Goal: Find specific page/section: Find specific page/section

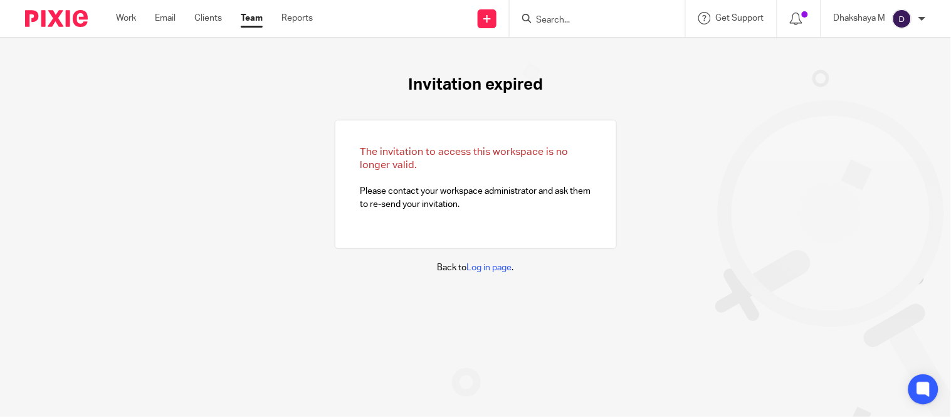
click at [591, 21] on input "Search" at bounding box center [591, 20] width 113 height 11
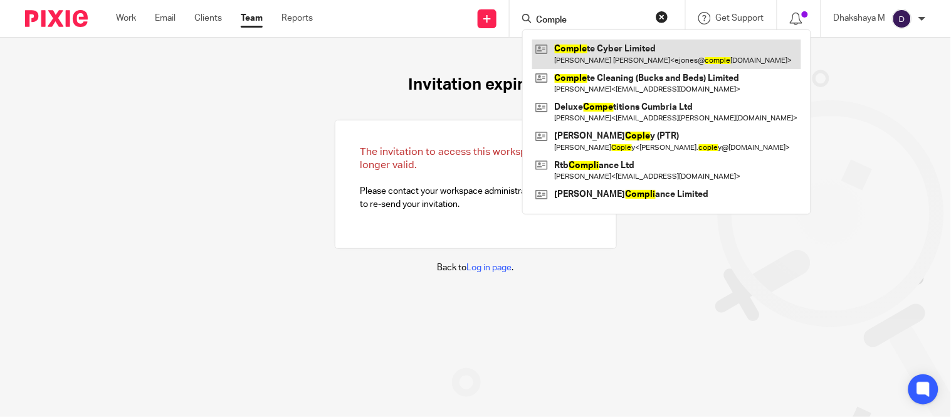
type input "Comple"
click at [599, 51] on link at bounding box center [666, 53] width 269 height 29
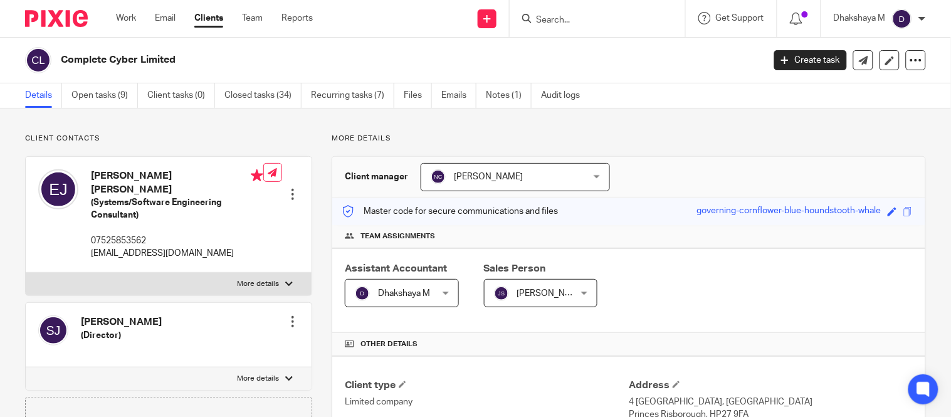
scroll to position [356, 0]
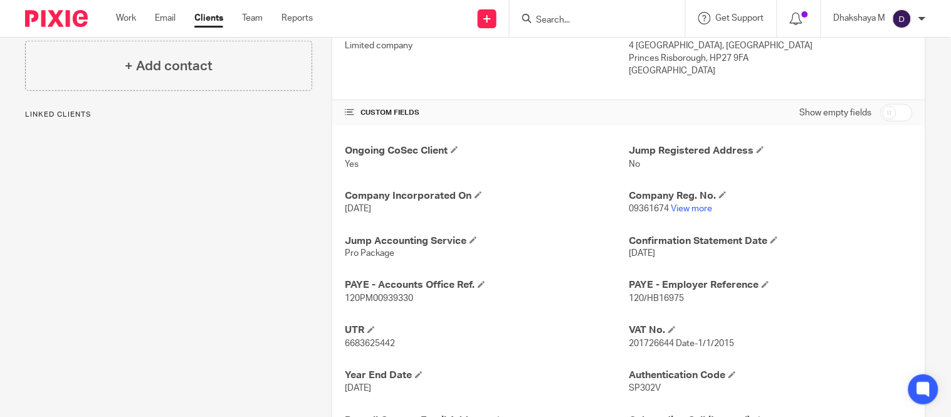
click at [686, 209] on link "View more" at bounding box center [691, 208] width 41 height 9
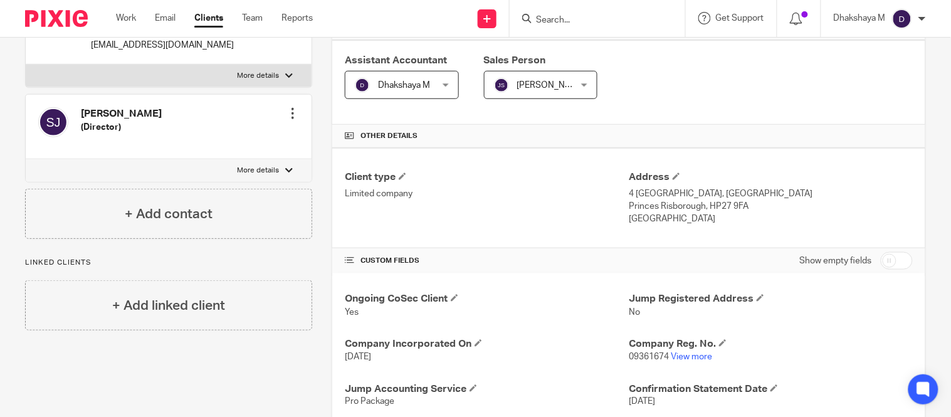
scroll to position [0, 0]
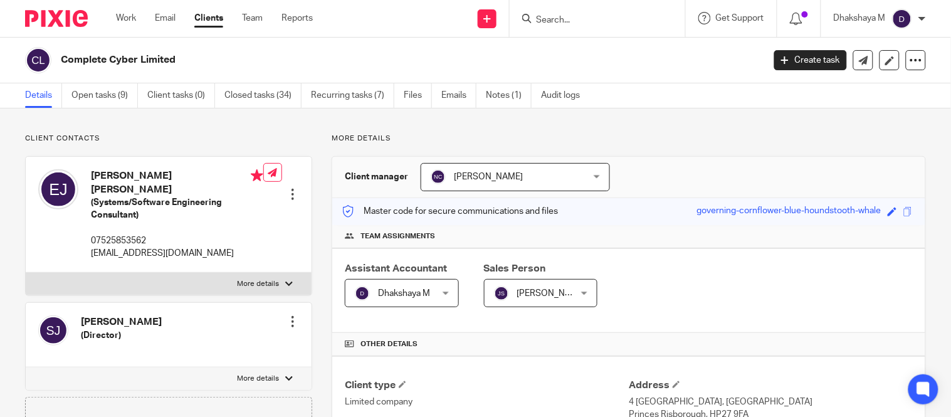
click at [575, 20] on input "Search" at bounding box center [591, 20] width 113 height 11
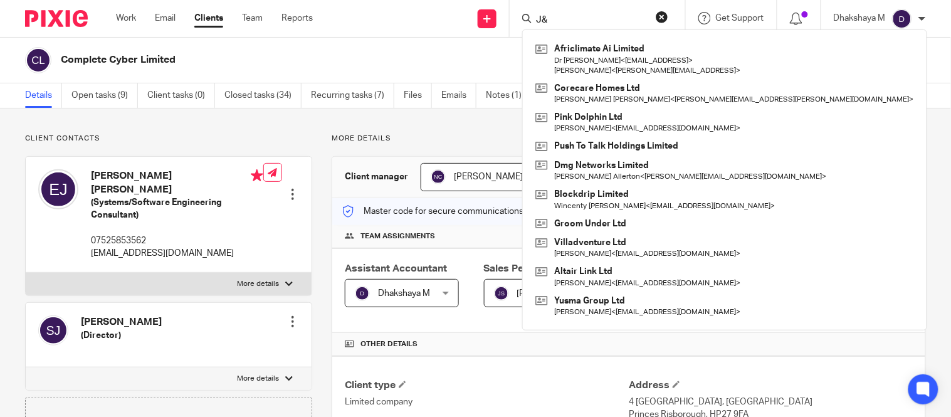
type input "J"
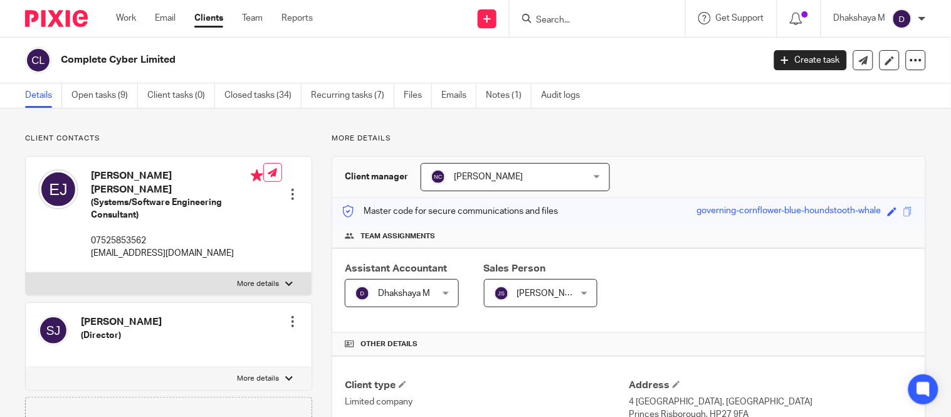
click at [549, 21] on input "Search" at bounding box center [591, 20] width 113 height 11
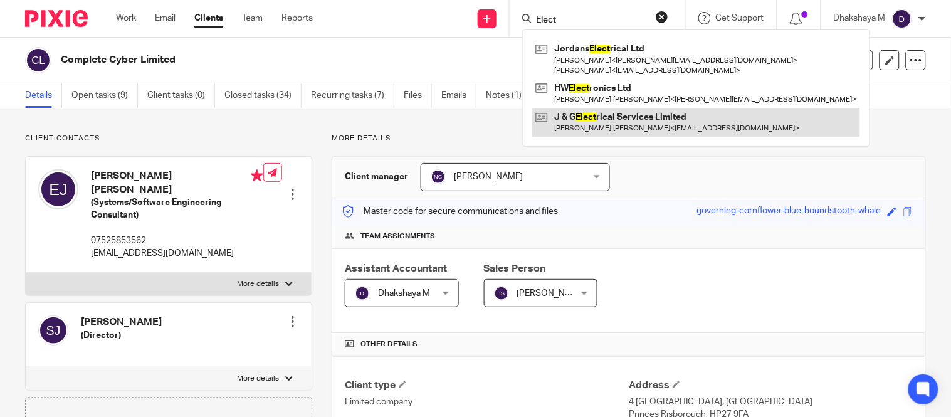
type input "Elect"
click at [600, 122] on link at bounding box center [696, 122] width 328 height 29
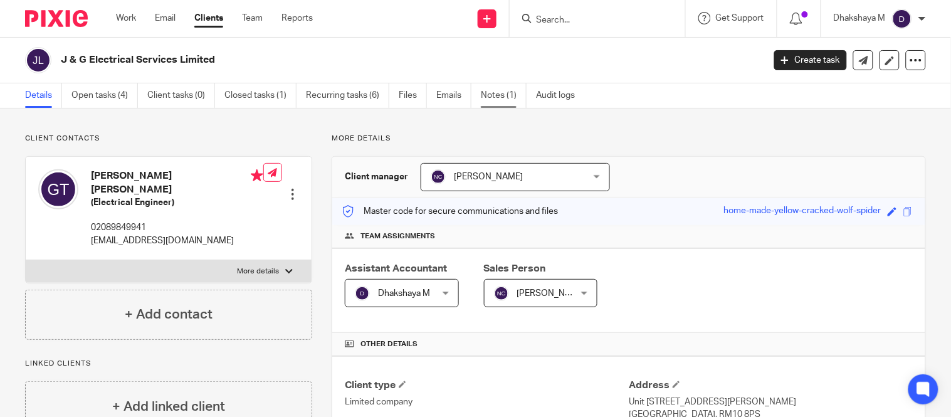
click at [500, 92] on link "Notes (1)" at bounding box center [504, 95] width 46 height 24
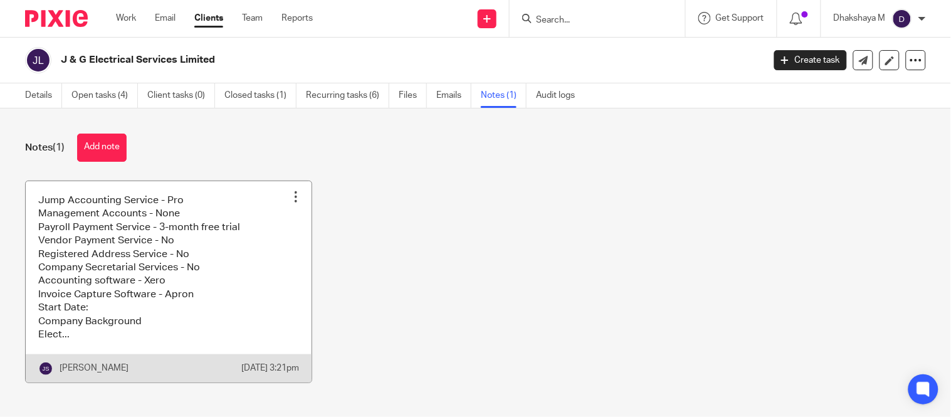
click at [113, 320] on link at bounding box center [169, 281] width 286 height 201
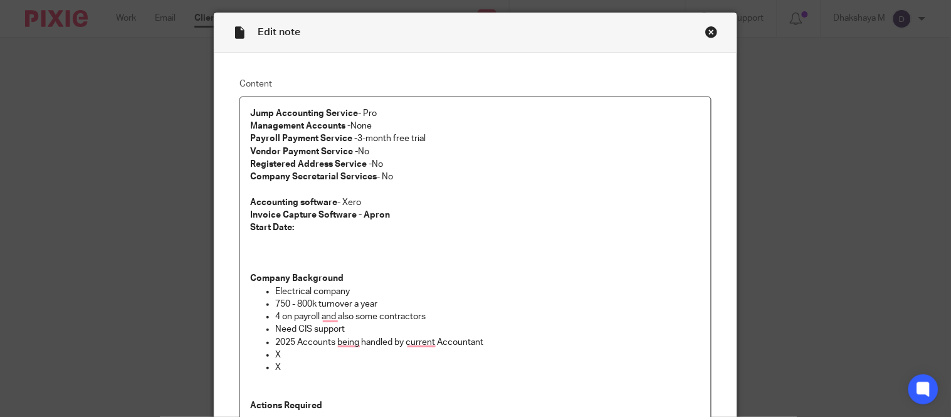
scroll to position [38, 0]
drag, startPoint x: 360, startPoint y: 204, endPoint x: 340, endPoint y: 206, distance: 20.1
click at [340, 206] on p "Accounting software - Xero" at bounding box center [475, 202] width 450 height 13
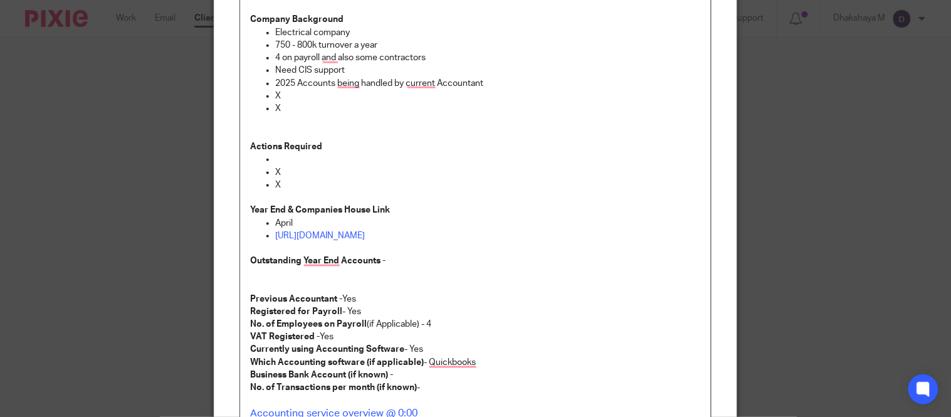
scroll to position [298, 0]
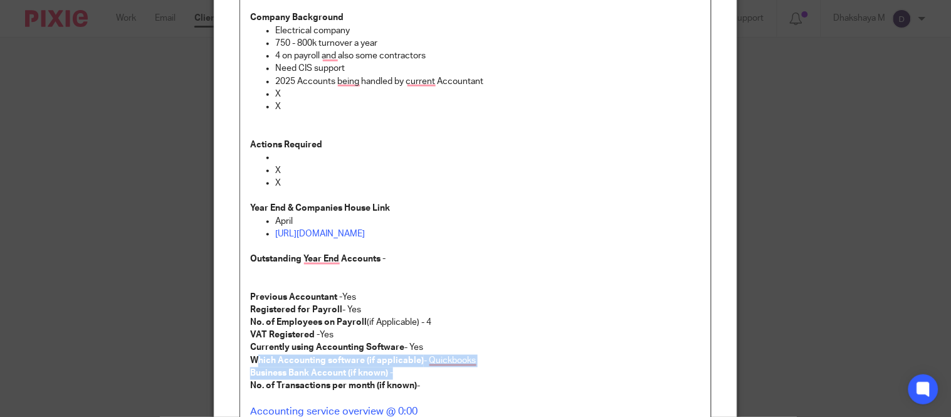
drag, startPoint x: 249, startPoint y: 359, endPoint x: 422, endPoint y: 369, distance: 172.7
click at [422, 369] on div "Jump Accounting Service - Pro Management Accounts - None Payroll Payment Servic…" at bounding box center [475, 269] width 470 height 867
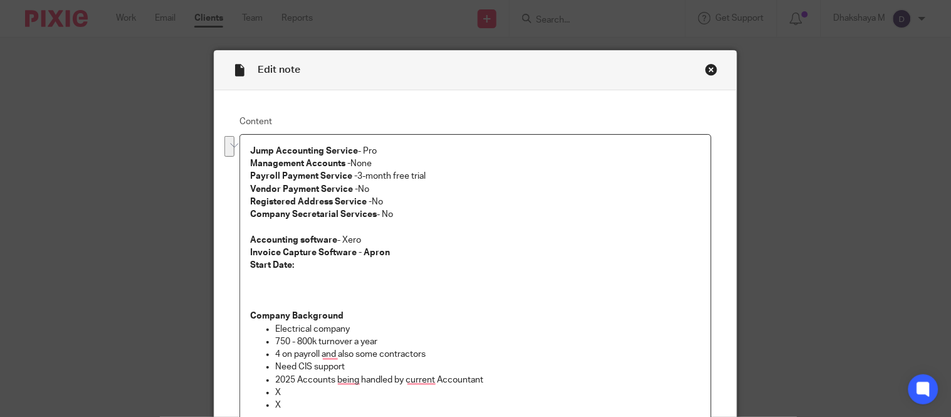
click at [705, 66] on div "Close this dialog window" at bounding box center [711, 69] width 13 height 13
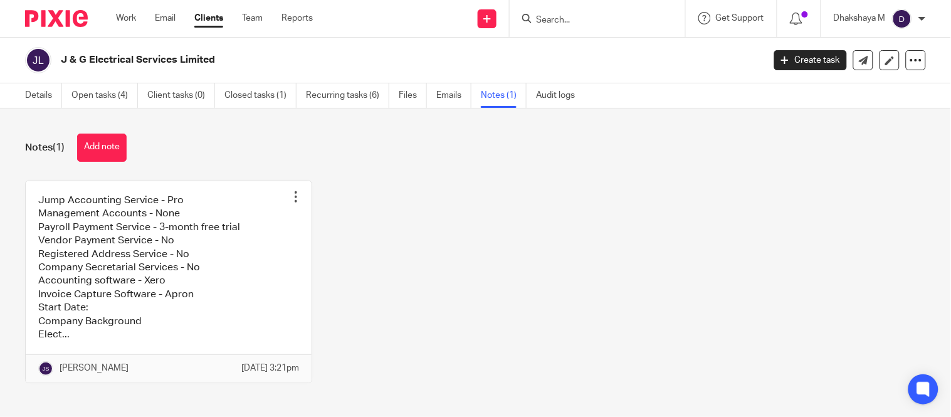
scroll to position [23, 0]
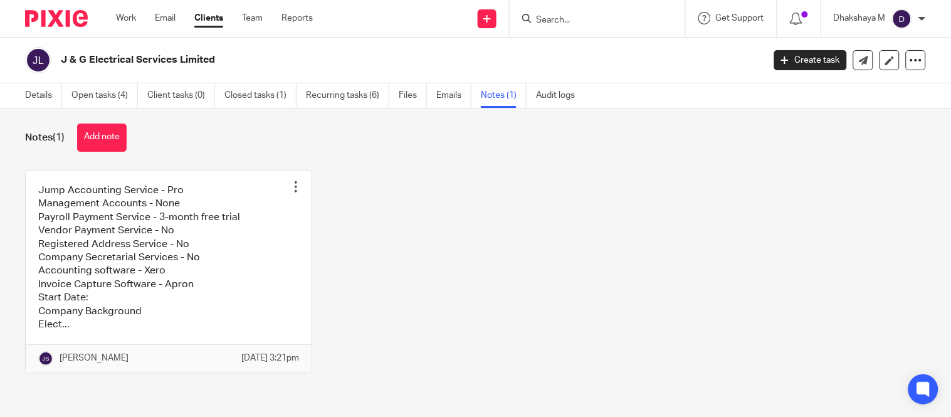
click at [33, 78] on div "J & G Electrical Services Limited Create task Update from Companies House Expor…" at bounding box center [475, 61] width 951 height 46
click at [38, 95] on link "Details" at bounding box center [43, 95] width 37 height 24
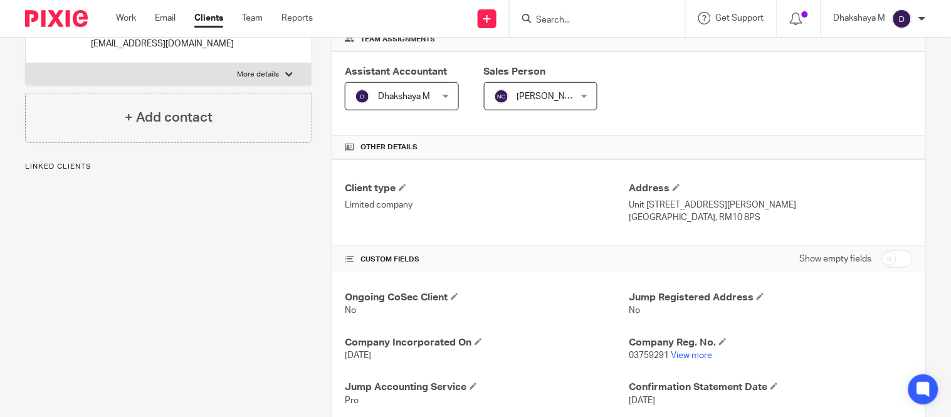
scroll to position [279, 0]
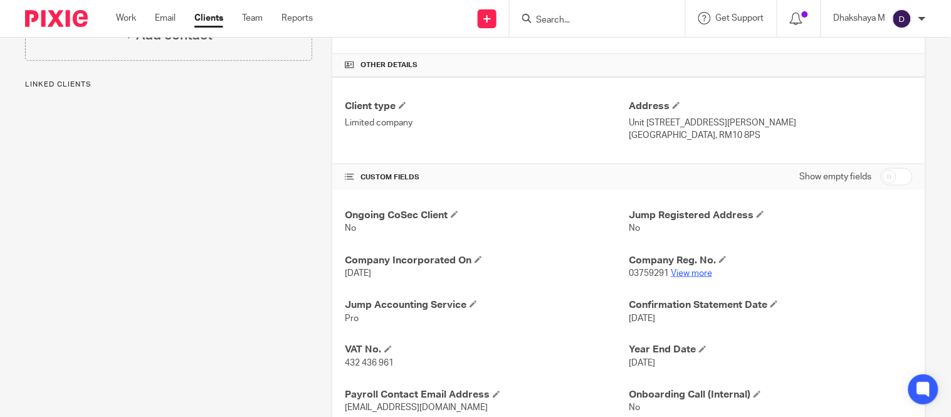
click at [681, 275] on link "View more" at bounding box center [691, 273] width 41 height 9
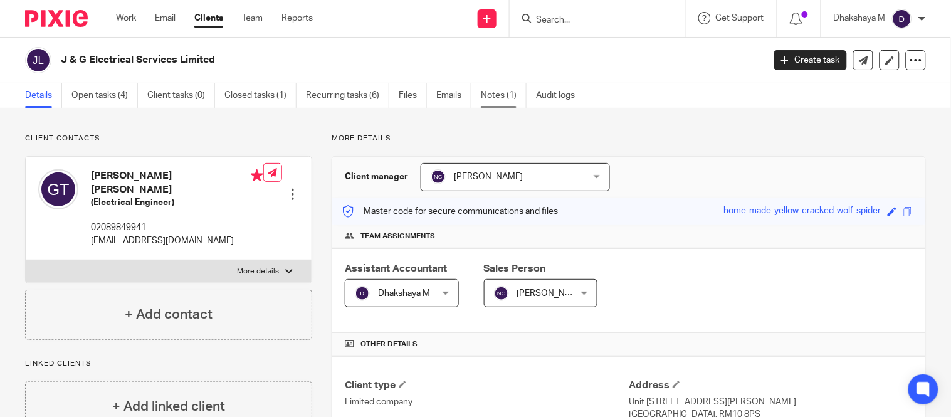
click at [500, 99] on link "Notes (1)" at bounding box center [504, 95] width 46 height 24
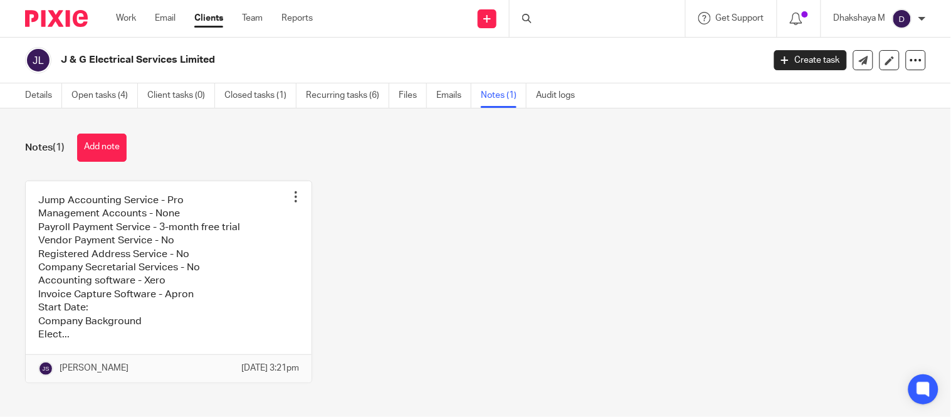
scroll to position [23, 0]
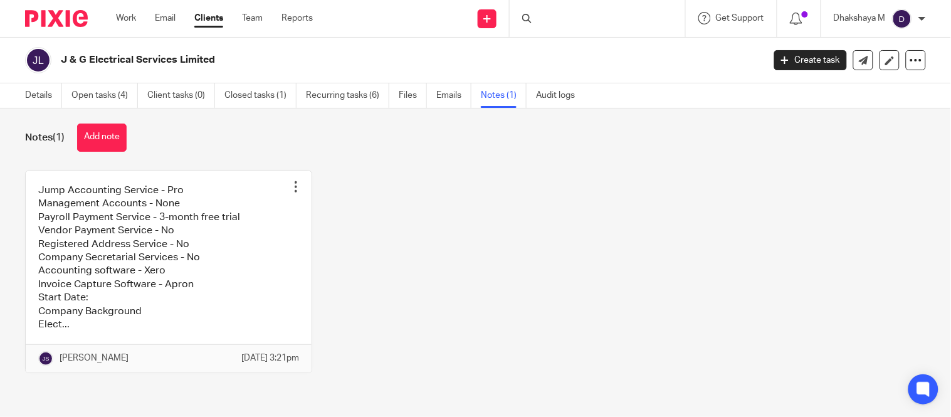
click at [199, 252] on link at bounding box center [169, 271] width 286 height 201
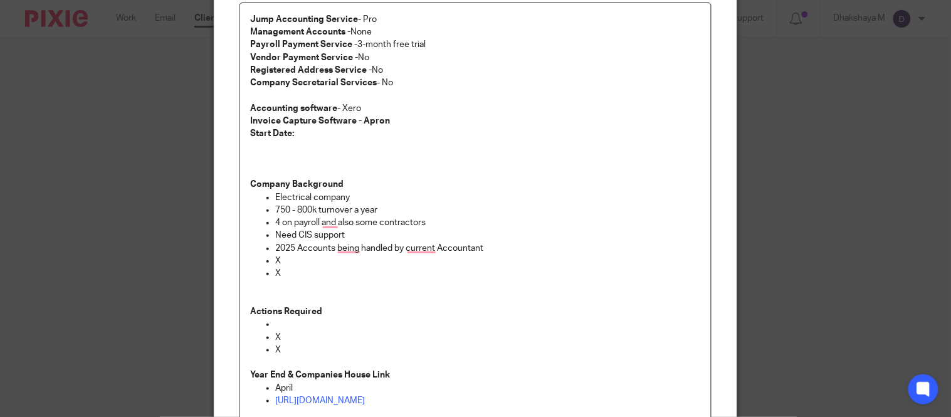
scroll to position [133, 0]
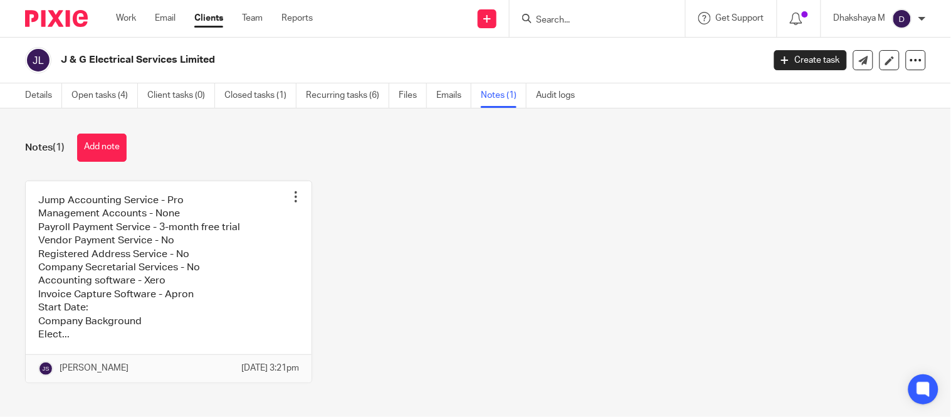
click at [43, 109] on div "Notes (1) Add note Jump Accounting Service - Pro Management Accounts - None Pay…" at bounding box center [475, 262] width 951 height 308
click at [40, 97] on link "Details" at bounding box center [43, 95] width 37 height 24
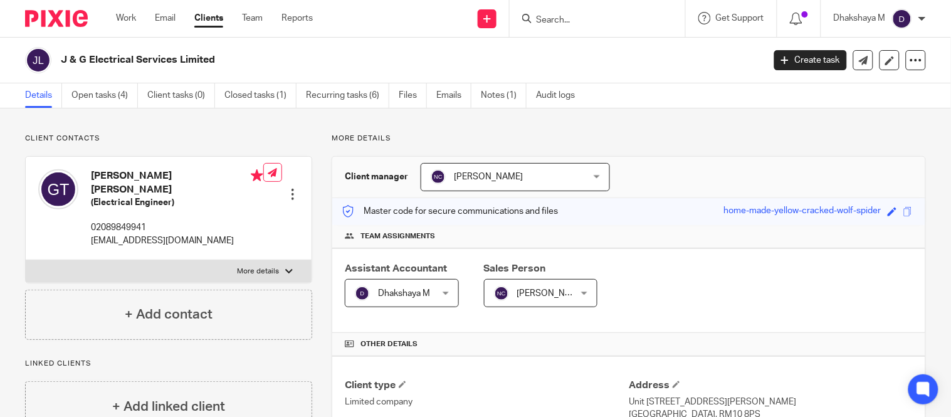
click at [562, 16] on input "Search" at bounding box center [591, 20] width 113 height 11
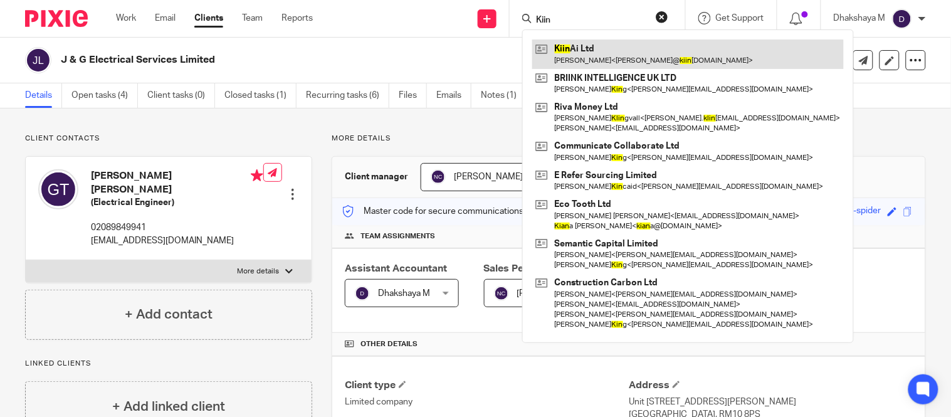
type input "Kiin"
click at [577, 53] on link at bounding box center [688, 53] width 312 height 29
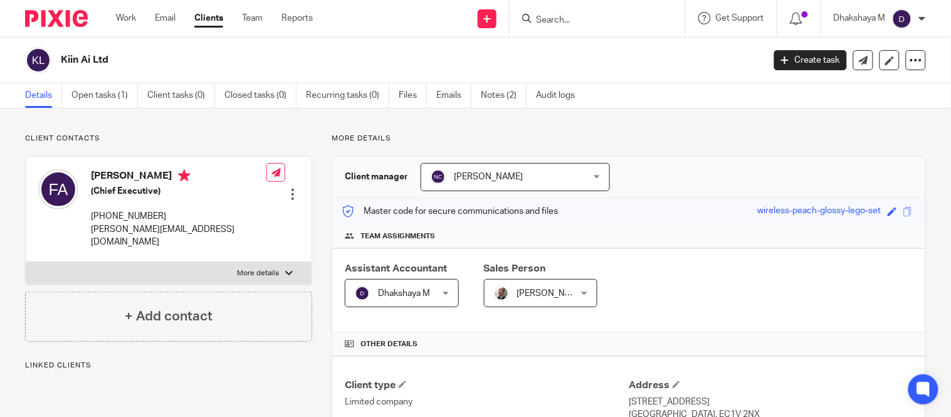
drag, startPoint x: 897, startPoint y: 216, endPoint x: 900, endPoint y: 205, distance: 11.7
click at [897, 216] on div "Save wireless-peach-glossy-lego-set" at bounding box center [837, 211] width 158 height 14
click at [903, 214] on span at bounding box center [907, 211] width 9 height 9
click at [900, 205] on div "Save wireless-peach-glossy-lego-set" at bounding box center [837, 211] width 158 height 14
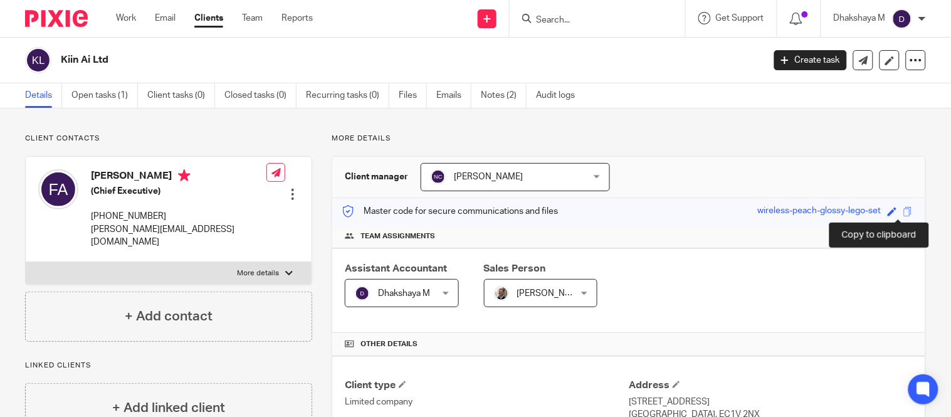
click at [903, 211] on span at bounding box center [907, 211] width 9 height 9
click at [903, 209] on span at bounding box center [907, 211] width 9 height 9
